Goal: Task Accomplishment & Management: Complete application form

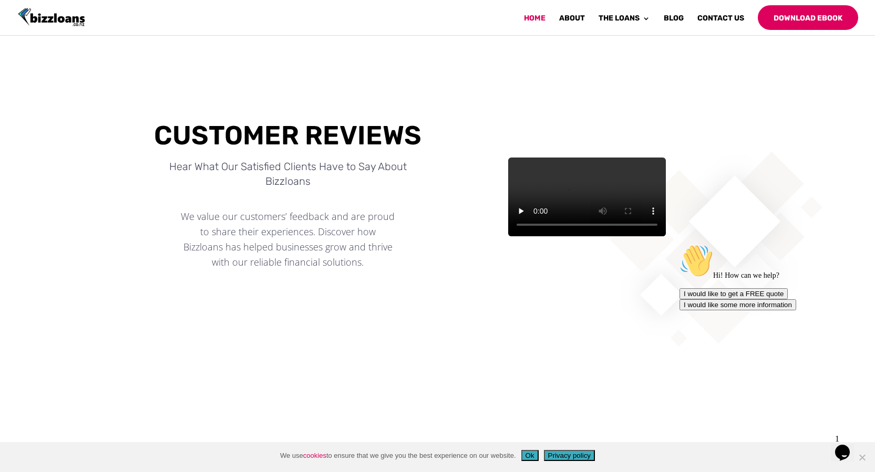
scroll to position [368, 0]
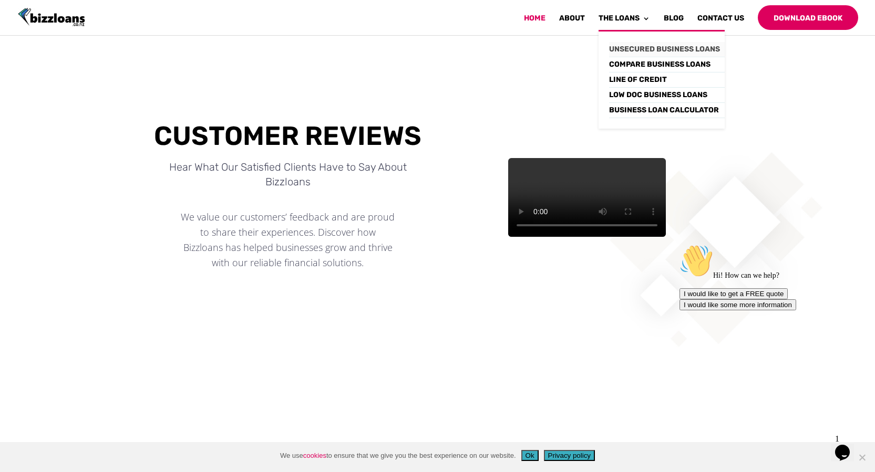
click at [652, 46] on link "Unsecured Business Loans" at bounding box center [667, 49] width 116 height 15
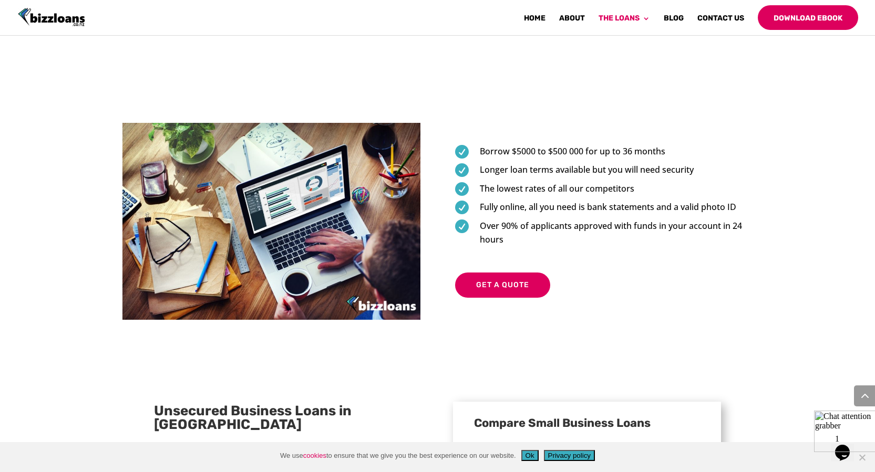
scroll to position [556, 0]
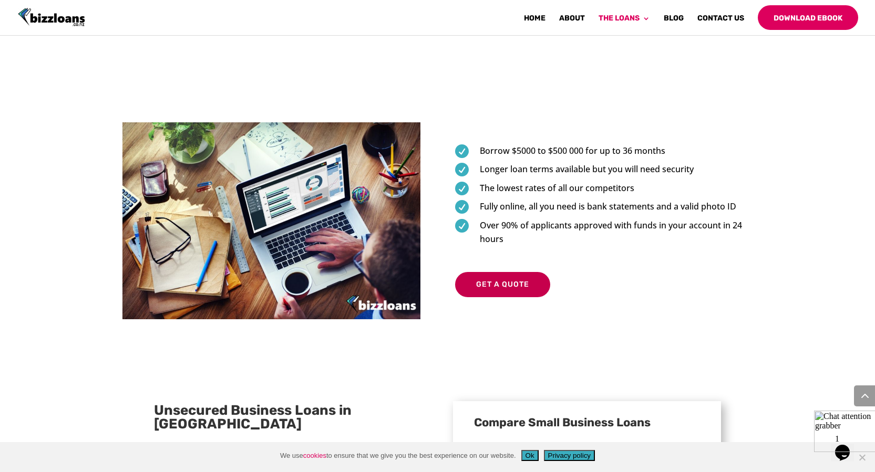
click at [505, 272] on link "Get a Quote" at bounding box center [502, 284] width 95 height 25
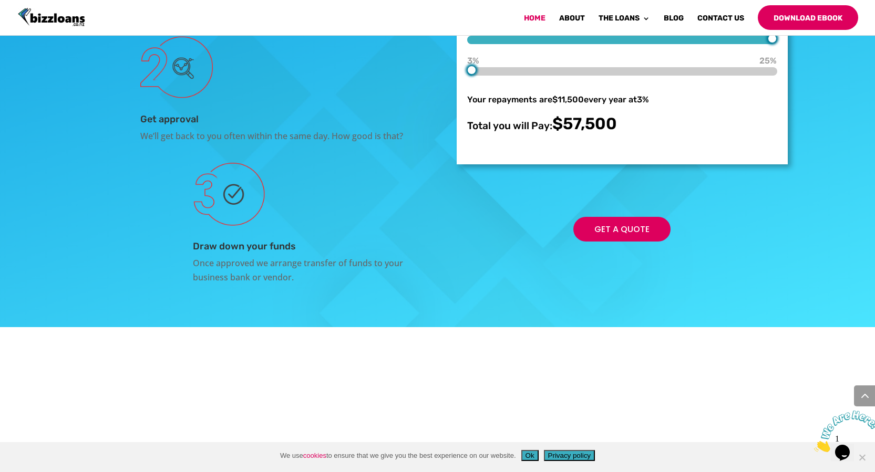
scroll to position [1985, 0]
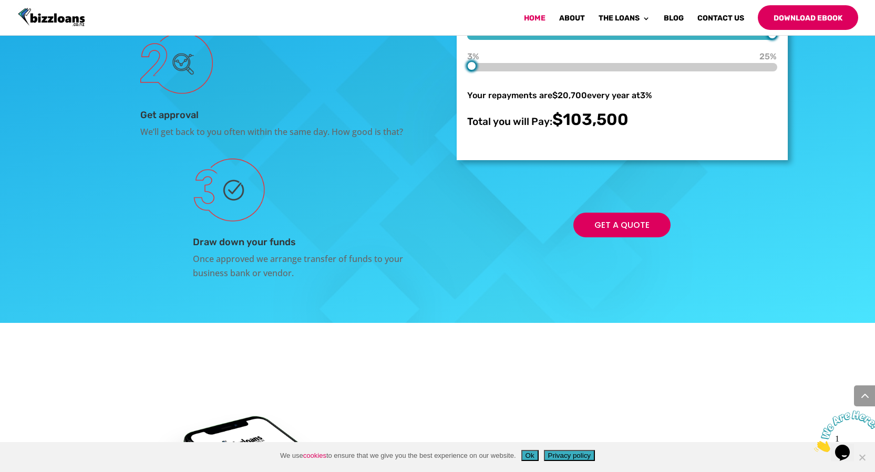
click at [554, 7] on div at bounding box center [554, 2] width 9 height 9
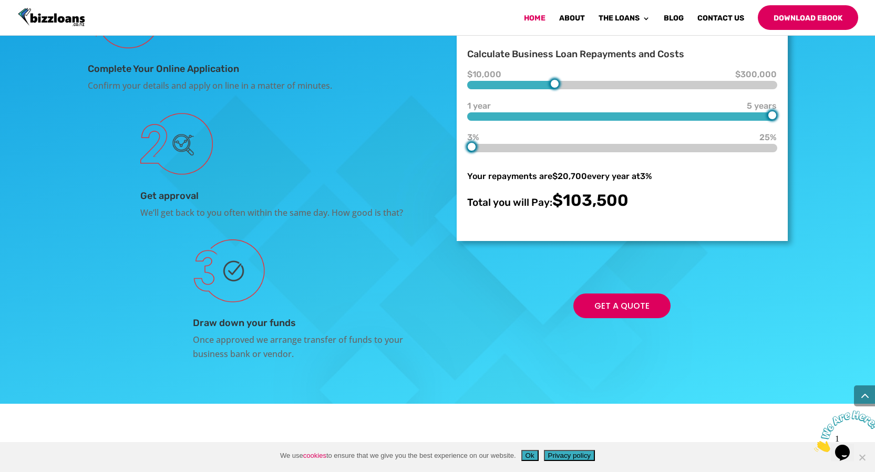
scroll to position [1900, 0]
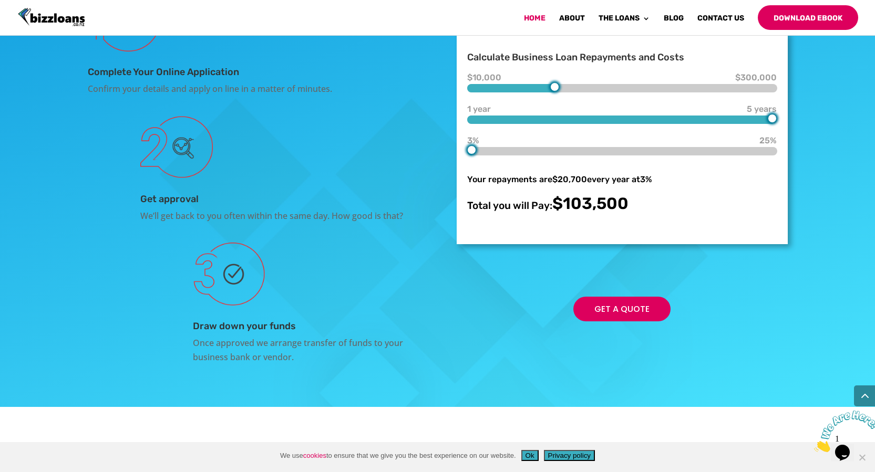
type input "300000"
click at [815, 209] on div "How it Works Bizzloans Complete Your Online Application Confirm your details an…" at bounding box center [437, 140] width 875 height 533
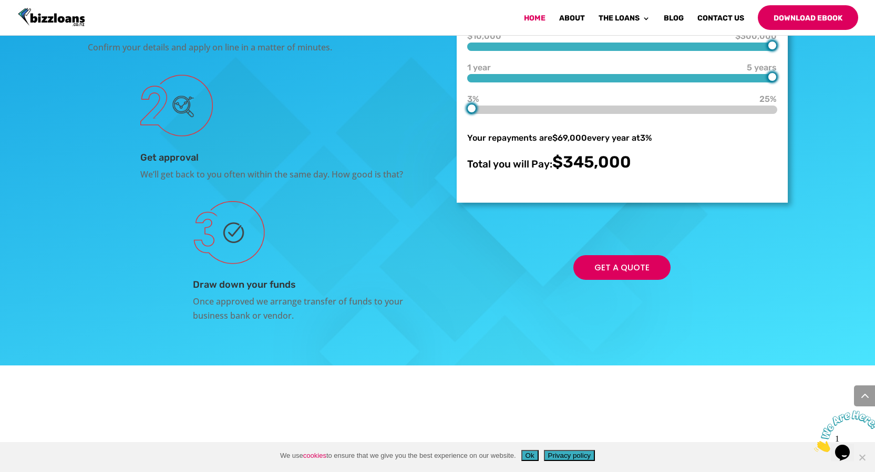
scroll to position [1942, 0]
click at [488, 113] on div at bounding box center [621, 109] width 309 height 8
click at [504, 113] on div at bounding box center [621, 109] width 309 height 8
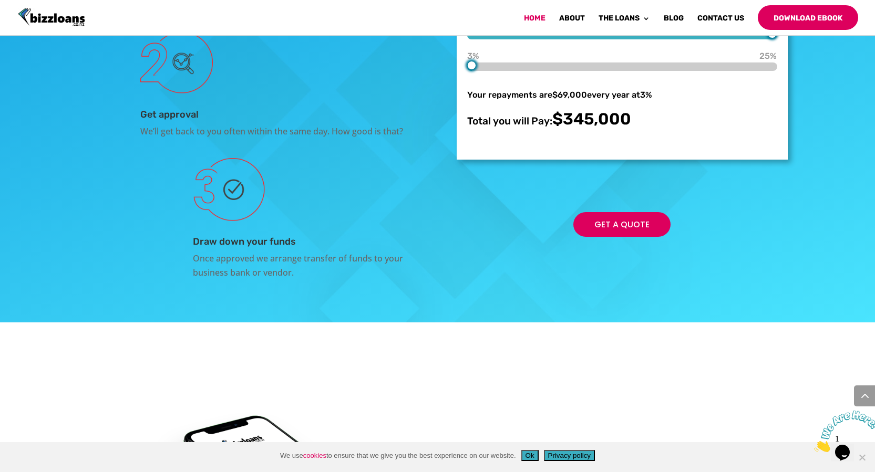
scroll to position [1985, 0]
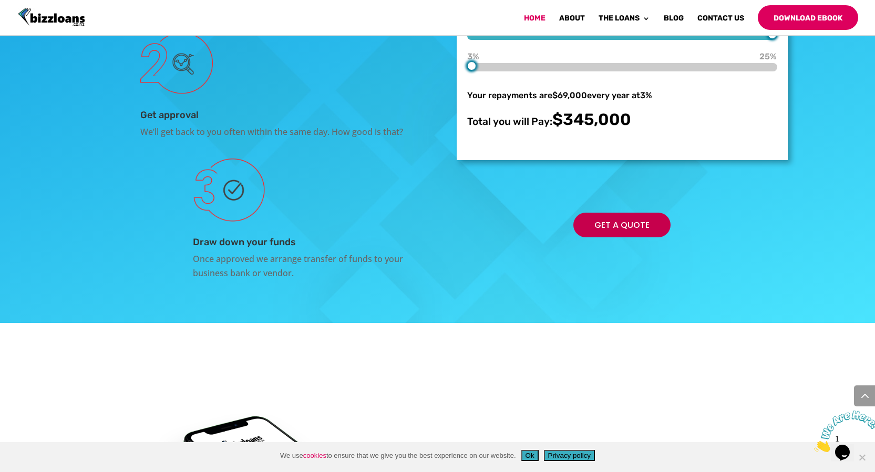
click at [620, 237] on link "Get a Quote" at bounding box center [621, 225] width 97 height 25
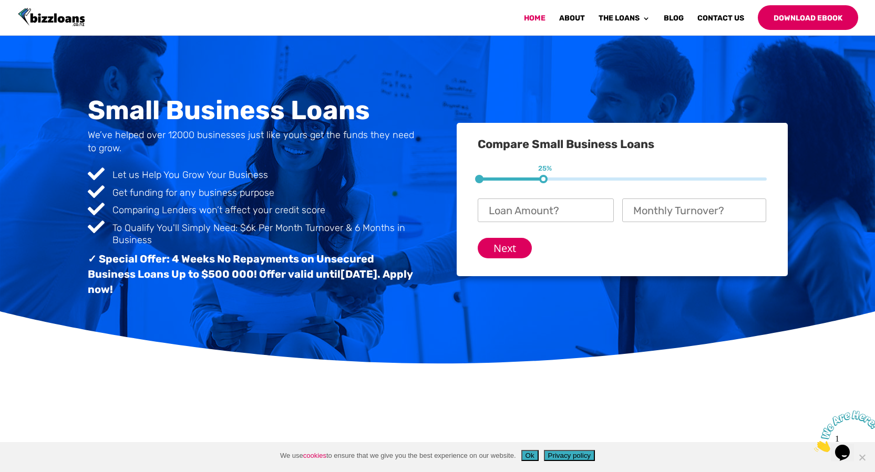
scroll to position [0, 0]
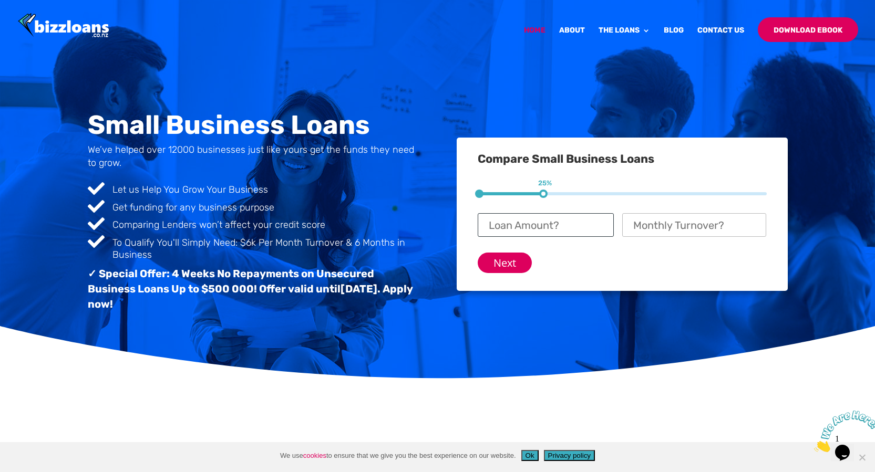
click at [595, 225] on input "Loan Amount? *" at bounding box center [545, 225] width 136 height 24
type input "$ 50,000"
click at [675, 224] on input "Monthly Turnover? *" at bounding box center [694, 225] width 144 height 24
click input "Previous" at bounding box center [0, 0] width 0 height 0
type input "$ 70,000"
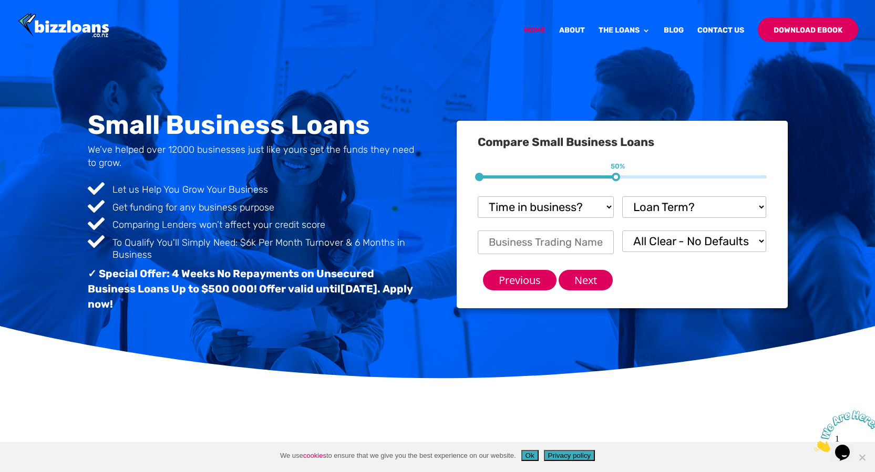
scroll to position [68, 0]
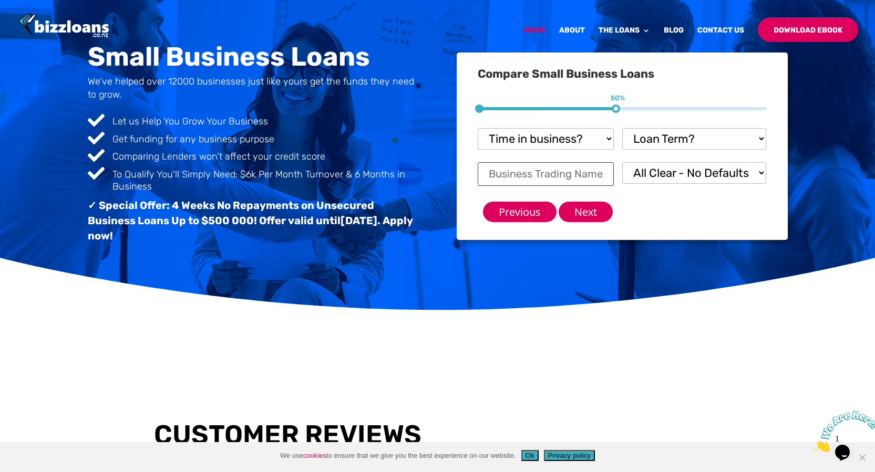
click at [579, 175] on input "Business Trading Name *" at bounding box center [545, 174] width 136 height 24
type input "Yogis Haircut"
click at [588, 211] on input "Next" at bounding box center [585, 212] width 54 height 20
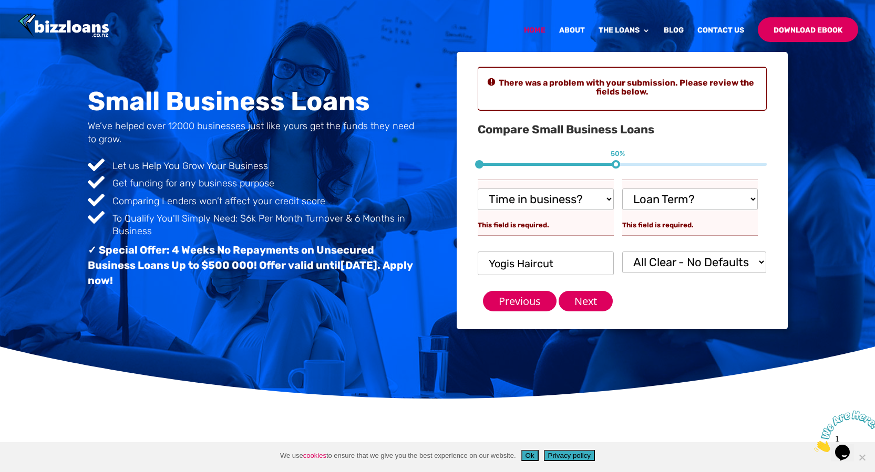
scroll to position [68, 0]
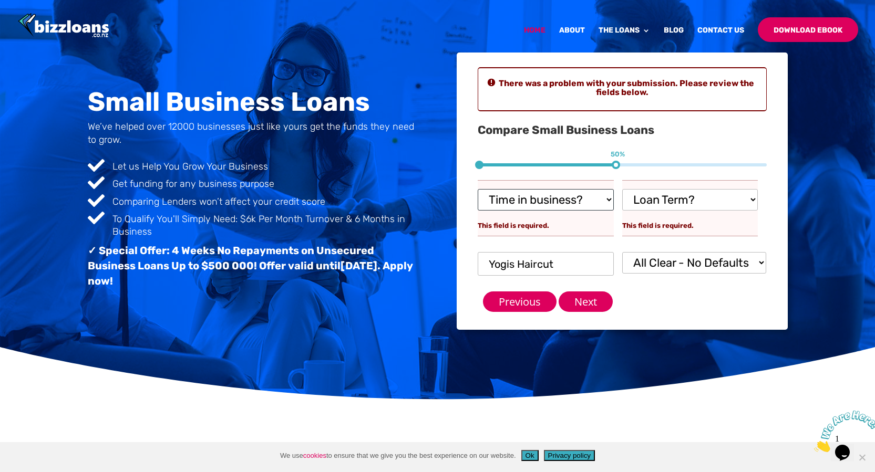
click at [604, 199] on select "Time in business? Startup under 6 months 6-12 months Over 12 months Over 24 mon…" at bounding box center [545, 200] width 136 height 22
select select "Over 24 months"
click at [477, 189] on select "Time in business? Startup under 6 months 6-12 months Over 12 months Over 24 mon…" at bounding box center [545, 200] width 136 height 22
click at [751, 198] on select "Loan Term? 1-3 months 3-6 months 6 - 12 months 12 - 18 months 18 - 24 months 24…" at bounding box center [690, 200] width 136 height 22
click at [622, 189] on select "Loan Term? 1-3 months 3-6 months 6 - 12 months 12 - 18 months 18 - 24 months 24…" at bounding box center [690, 200] width 136 height 22
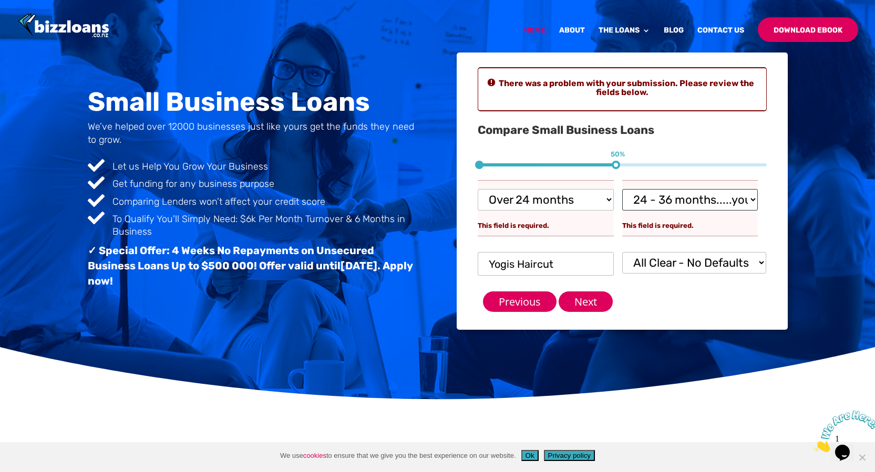
click at [752, 194] on select "Loan Term? 1-3 months 3-6 months 6 - 12 months 12 - 18 months 18 - 24 months 24…" at bounding box center [690, 200] width 136 height 22
select select "18 - 24 months"
click at [622, 189] on select "Loan Term? 1-3 months 3-6 months 6 - 12 months 12 - 18 months 18 - 24 months 24…" at bounding box center [690, 200] width 136 height 22
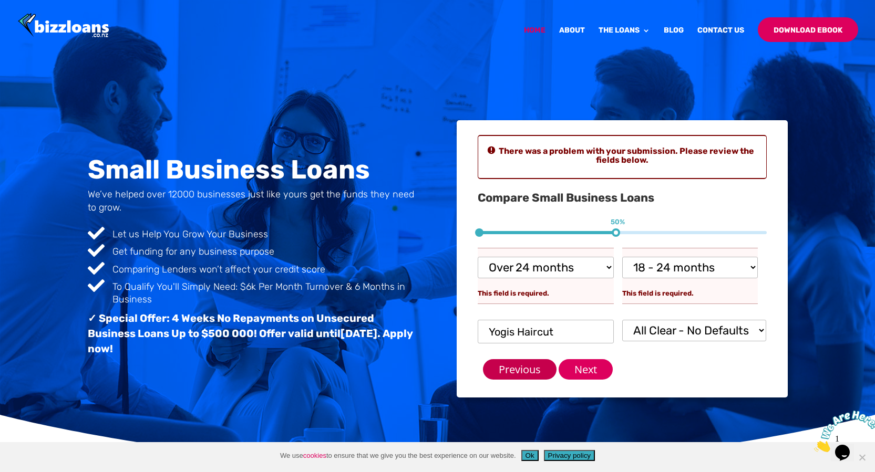
click at [527, 364] on input "Previous" at bounding box center [520, 369] width 74 height 20
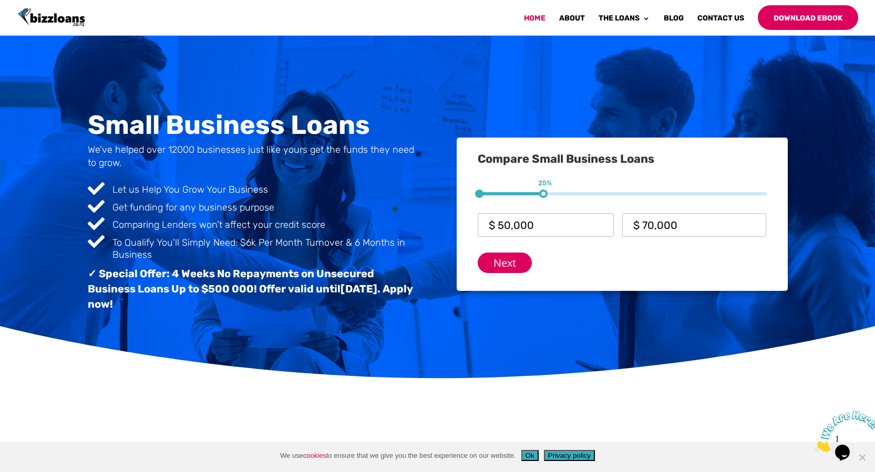
scroll to position [85, 0]
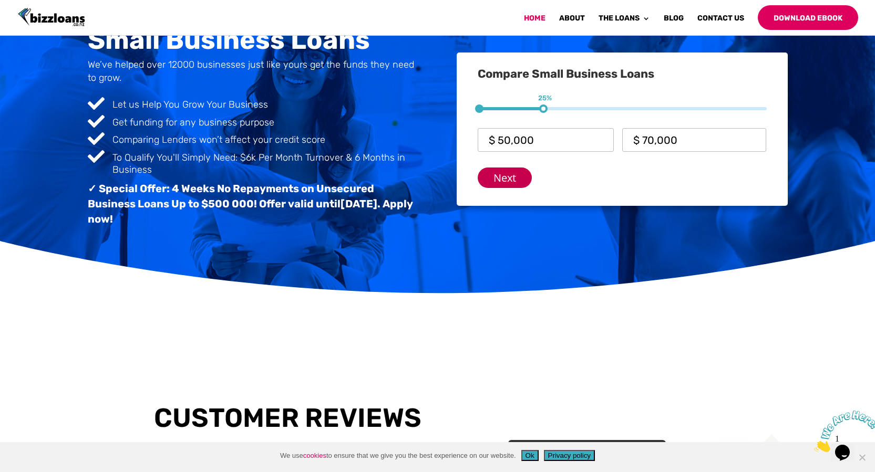
click at [497, 174] on input "Next" at bounding box center [504, 178] width 54 height 20
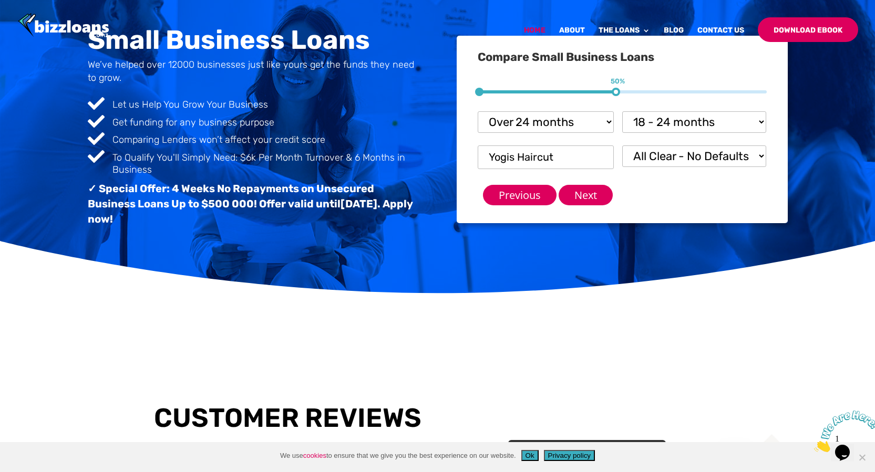
scroll to position [68, 0]
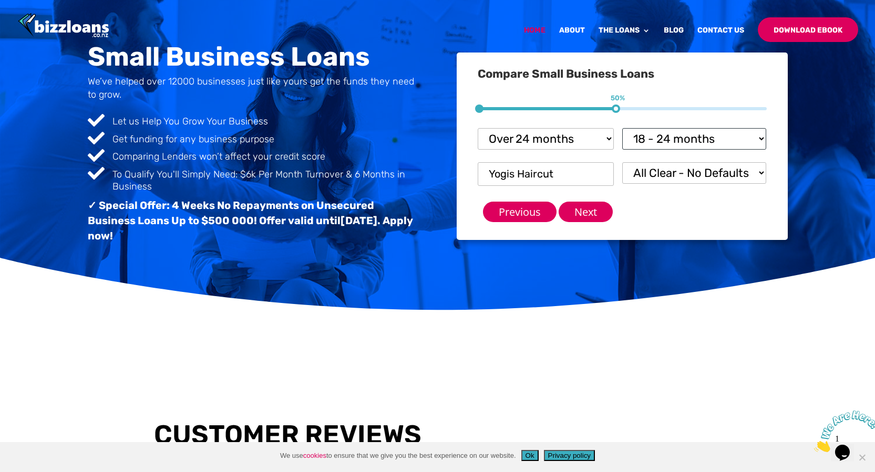
click at [752, 137] on select "Loan Term? 1-3 months 3-6 months 6 - 12 months 12 - 18 months 18 - 24 months 24…" at bounding box center [694, 139] width 144 height 22
click at [582, 137] on select "Time in business? Startup under 6 months 6-12 months Over 12 months Over 24 mon…" at bounding box center [545, 139] width 136 height 22
click at [477, 128] on select "Time in business? Startup under 6 months 6-12 months Over 12 months Over 24 mon…" at bounding box center [545, 139] width 136 height 22
click at [750, 139] on select "Loan Term? 1-3 months 3-6 months 6 - 12 months 12 - 18 months 18 - 24 months 24…" at bounding box center [694, 139] width 144 height 22
select select "24 - 36 months.....you'll need security"
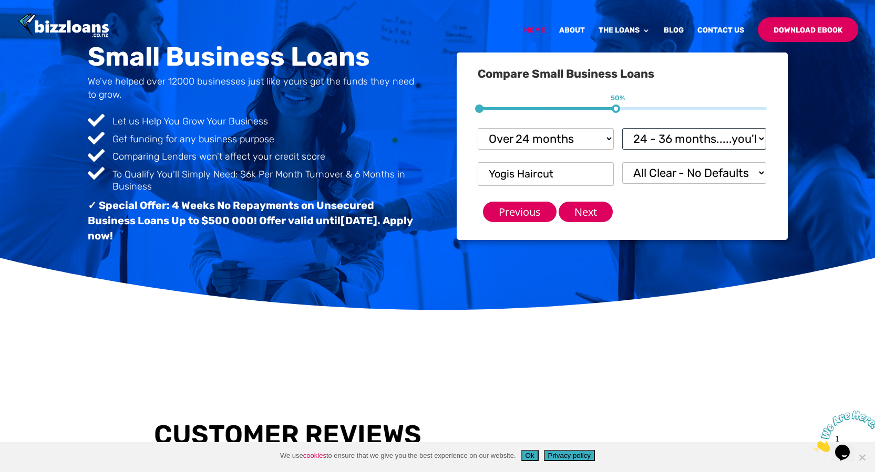
click at [622, 128] on select "Loan Term? 1-3 months 3-6 months 6 - 12 months 12 - 18 months 18 - 24 months 24…" at bounding box center [694, 139] width 144 height 22
click at [592, 213] on input "Next" at bounding box center [585, 212] width 54 height 20
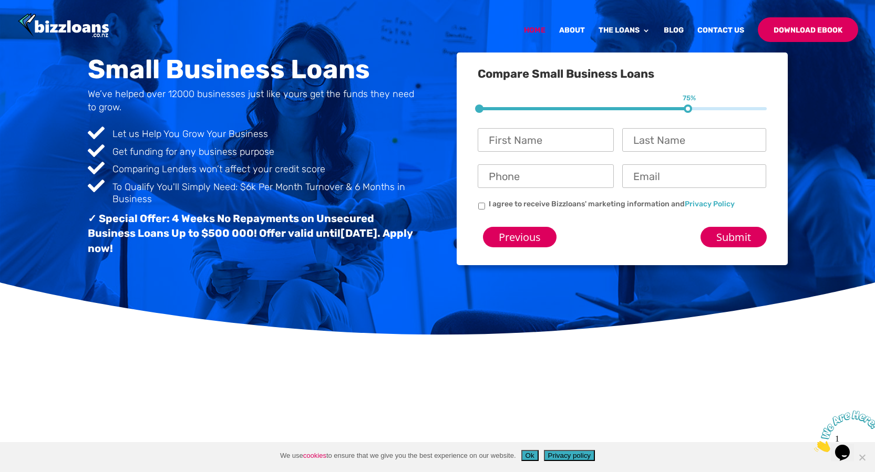
scroll to position [15, 25]
click at [526, 143] on input "First Name *" at bounding box center [545, 140] width 136 height 24
type input "Dinesh"
type input "Chandra"
click at [529, 177] on input "Phone *" at bounding box center [545, 176] width 136 height 24
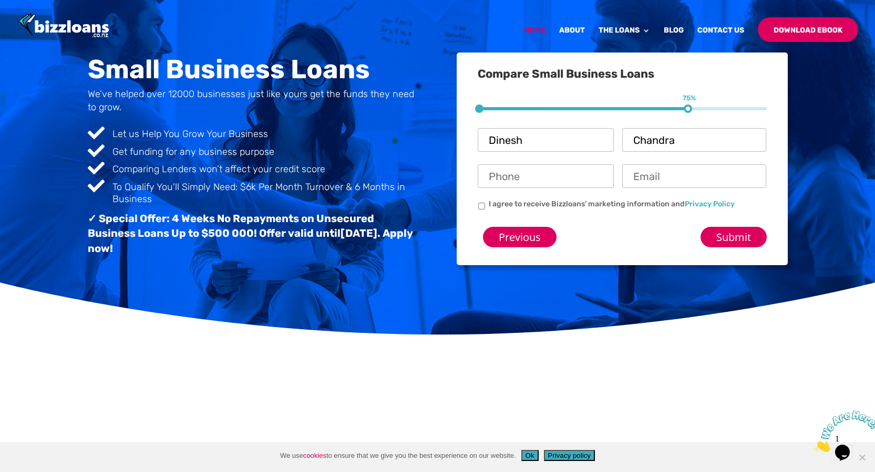
click at [681, 250] on div "Compare Small Business Loans 1 25% 2 50% 3 75% Loan Amount? * $ 50,000 Monthly …" at bounding box center [621, 159] width 330 height 213
click at [545, 174] on input "Phone *" at bounding box center [545, 176] width 136 height 24
type input "0273122738"
click at [663, 174] on input "Email *" at bounding box center [694, 176] width 144 height 24
type input "allblack1294@gmail.com"
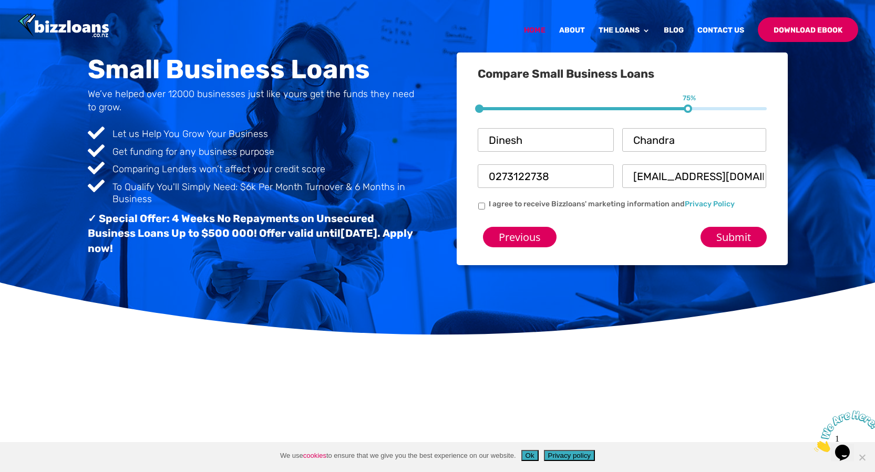
click at [482, 206] on input "I agree to receive Bizzloans' marketing information and Privacy Policy" at bounding box center [481, 206] width 7 height 7
checkbox input "true"
click at [734, 241] on input "Submit" at bounding box center [733, 237] width 66 height 20
click at [744, 245] on input "Submit" at bounding box center [733, 237] width 66 height 20
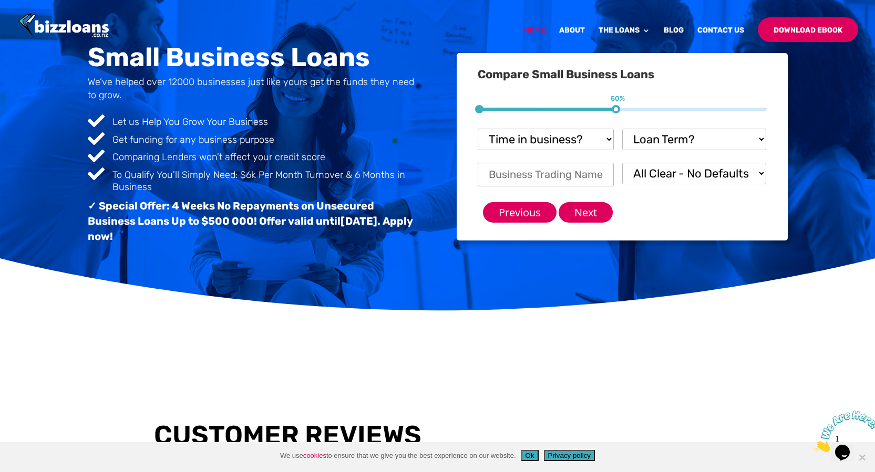
scroll to position [68, 0]
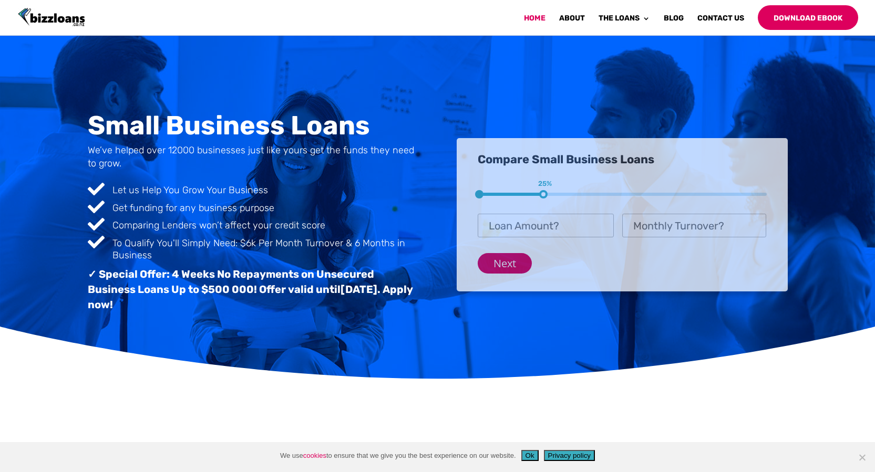
scroll to position [419, 0]
